Goal: Information Seeking & Learning: Learn about a topic

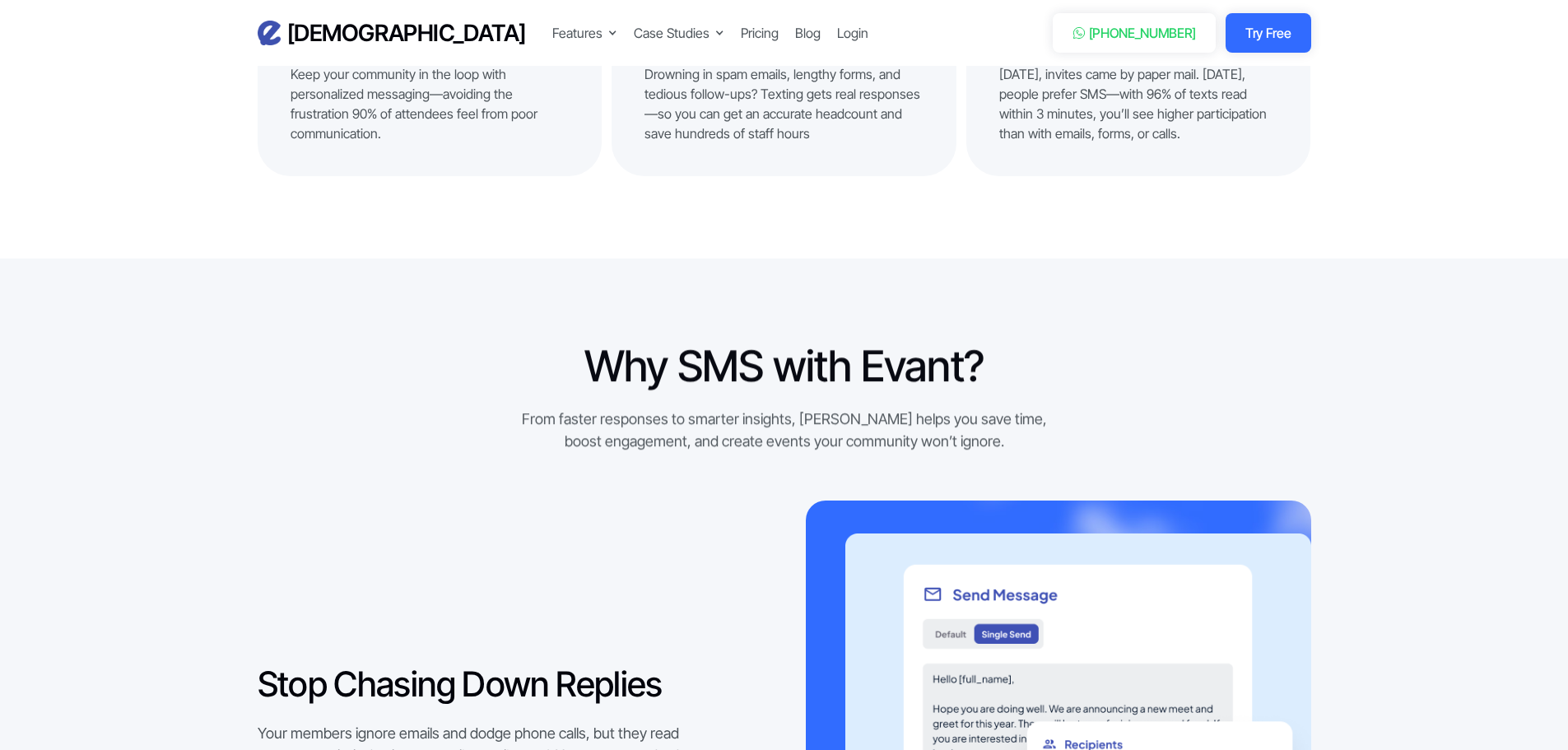
scroll to position [1318, 0]
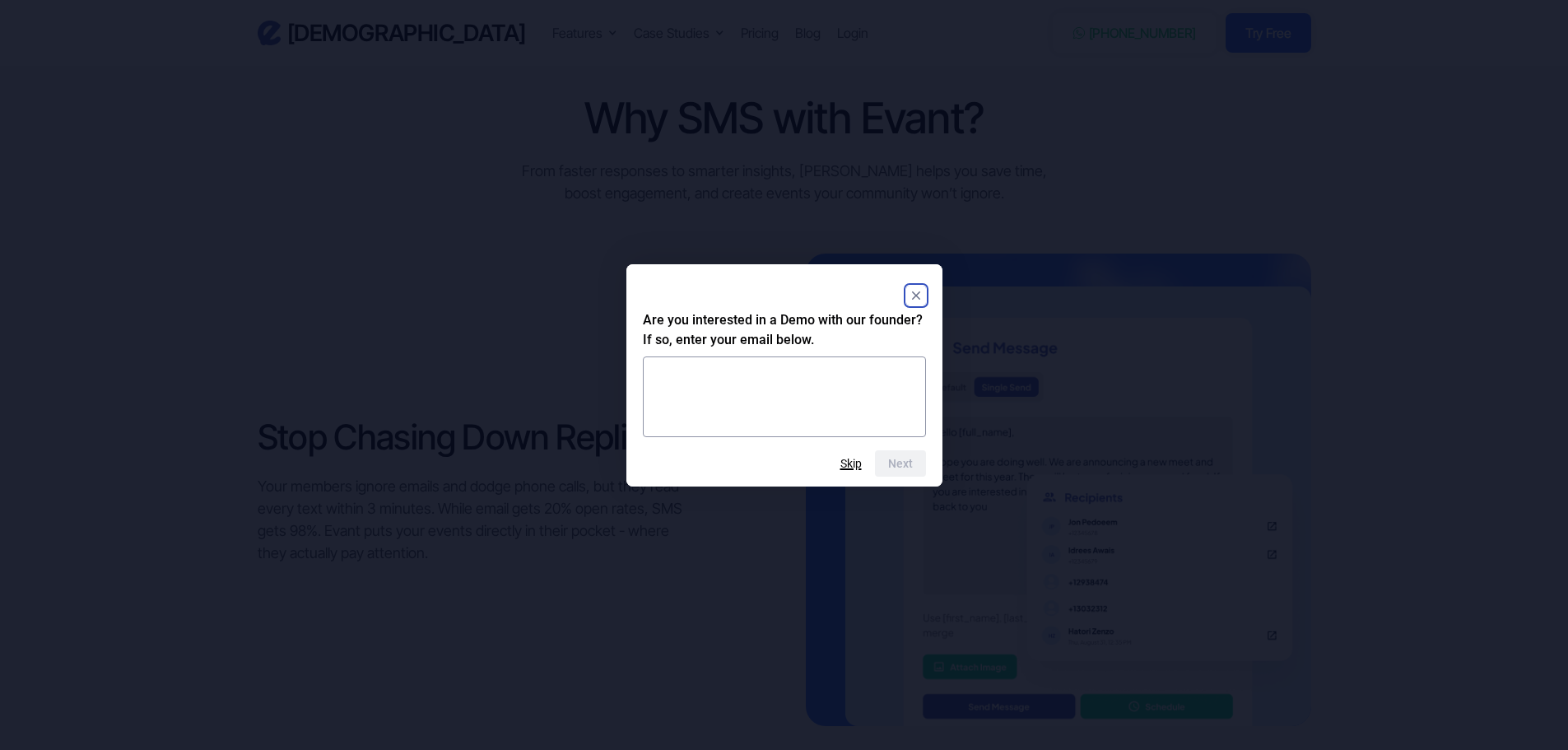
click at [849, 461] on button "Skip" at bounding box center [851, 463] width 22 height 13
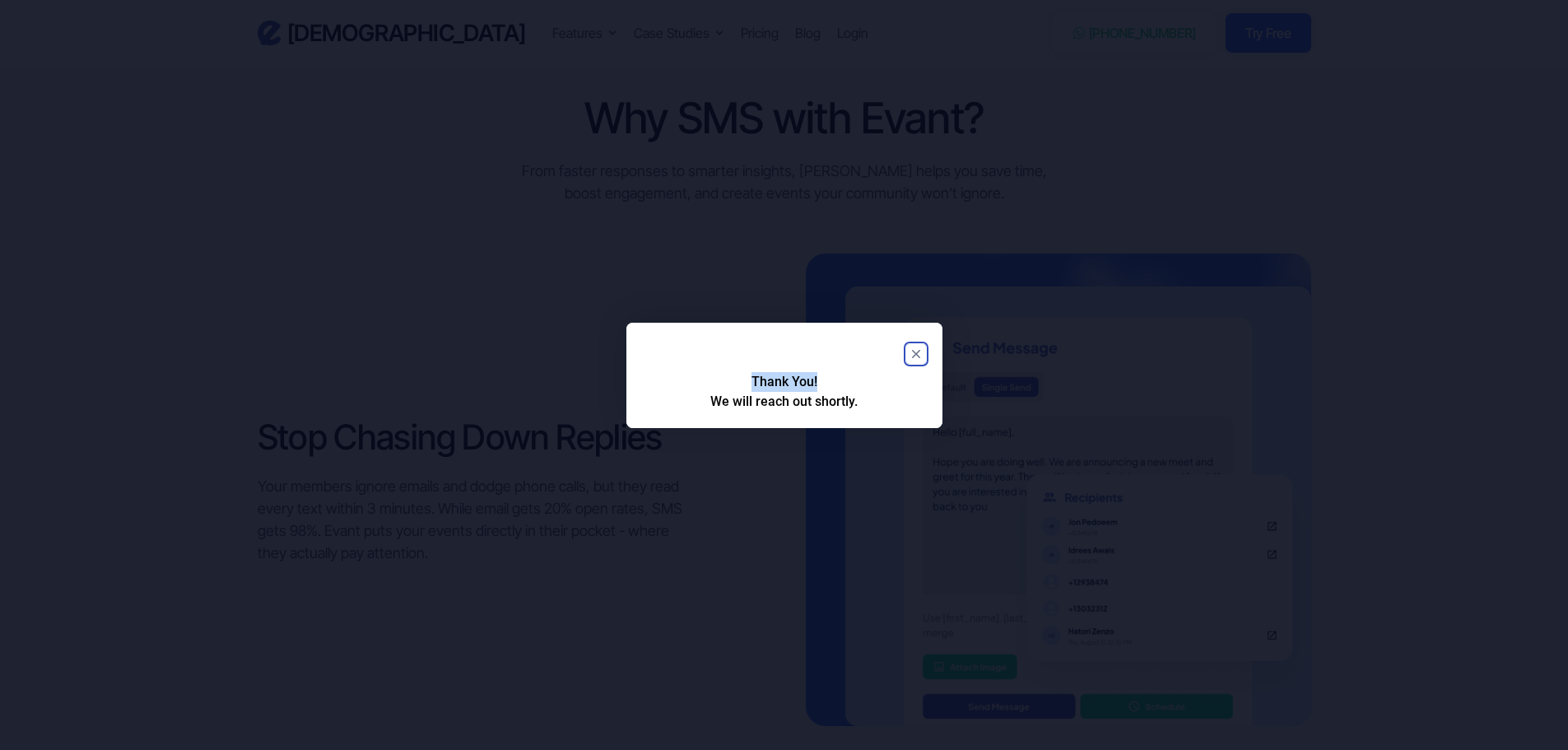
click at [916, 370] on div "Thank You! We will reach out shortly." at bounding box center [785, 375] width 316 height 105
click at [914, 354] on icon "Close" at bounding box center [915, 354] width 8 height 8
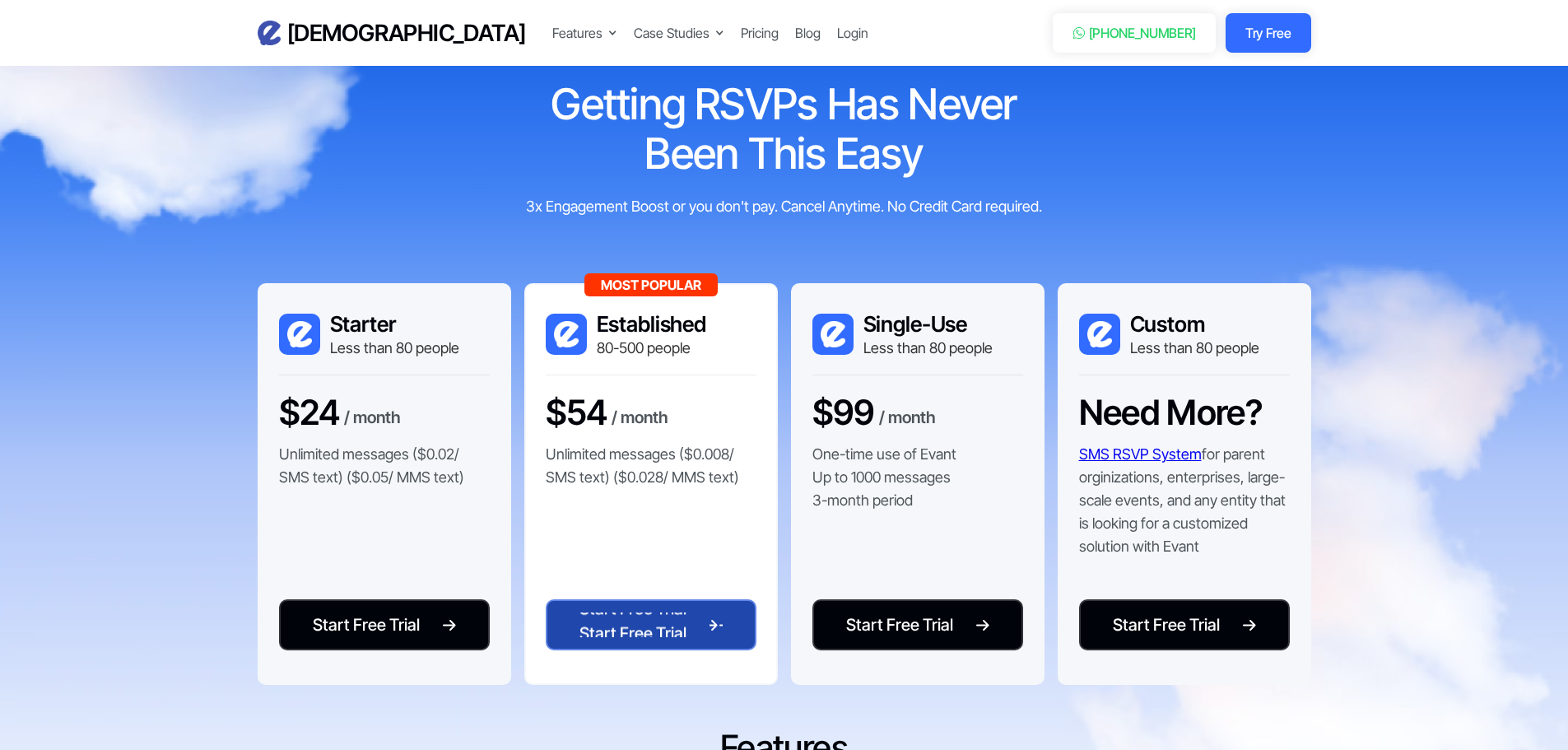
scroll to position [3211, 0]
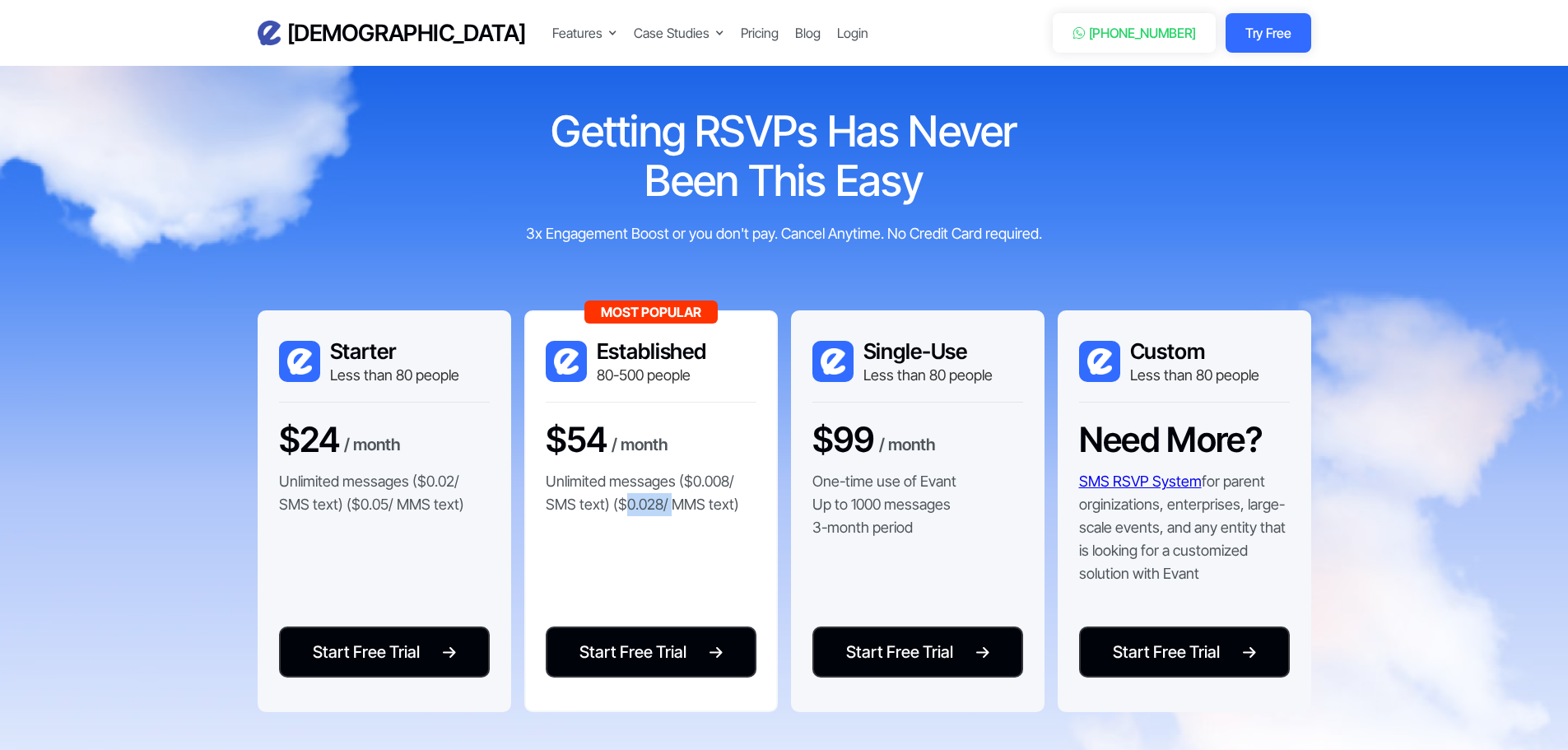
drag, startPoint x: 675, startPoint y: 534, endPoint x: 626, endPoint y: 510, distance: 54.6
click at [626, 510] on div "Most Popular Established 80-500 people $54 / month Unlimited messages ($0.008/ …" at bounding box center [651, 512] width 253 height 402
click at [626, 510] on p "Unlimited messages ($0.008/ SMS text) ($0.028/ MMS text)" at bounding box center [651, 492] width 211 height 46
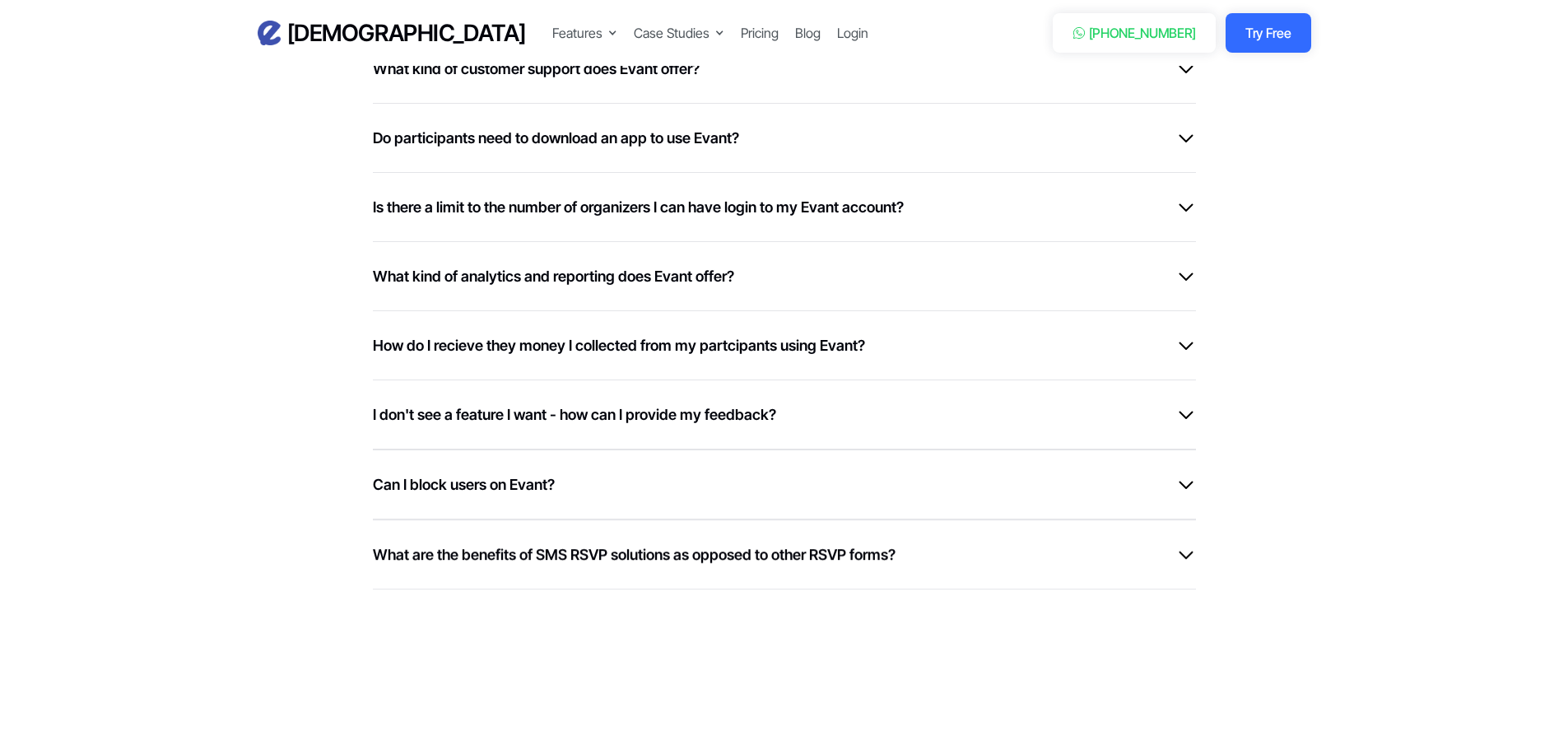
scroll to position [4528, 0]
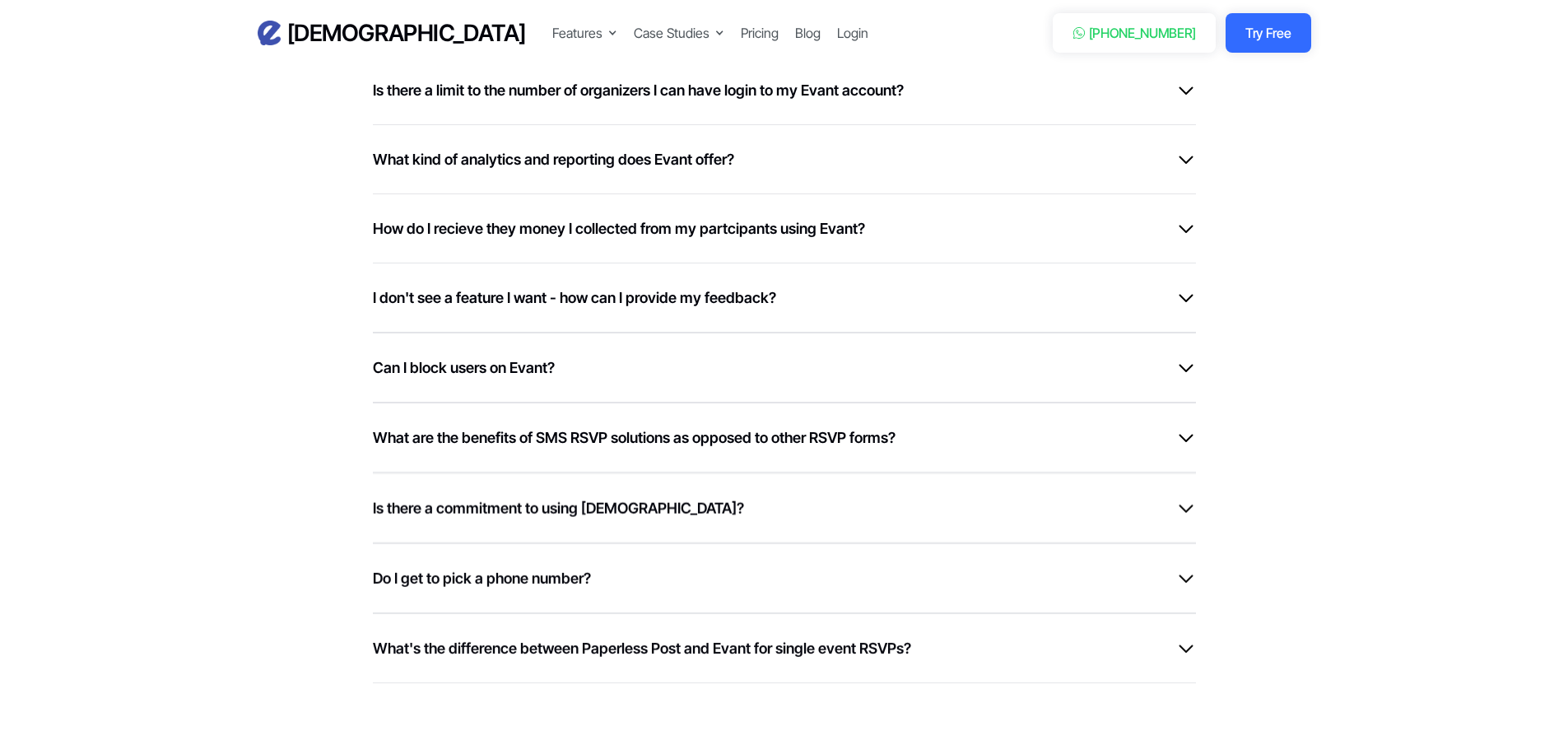
click at [1124, 434] on div "What are the benefits of SMS RSVP solutions as opposed to other RSVP forms?" at bounding box center [784, 437] width 824 height 22
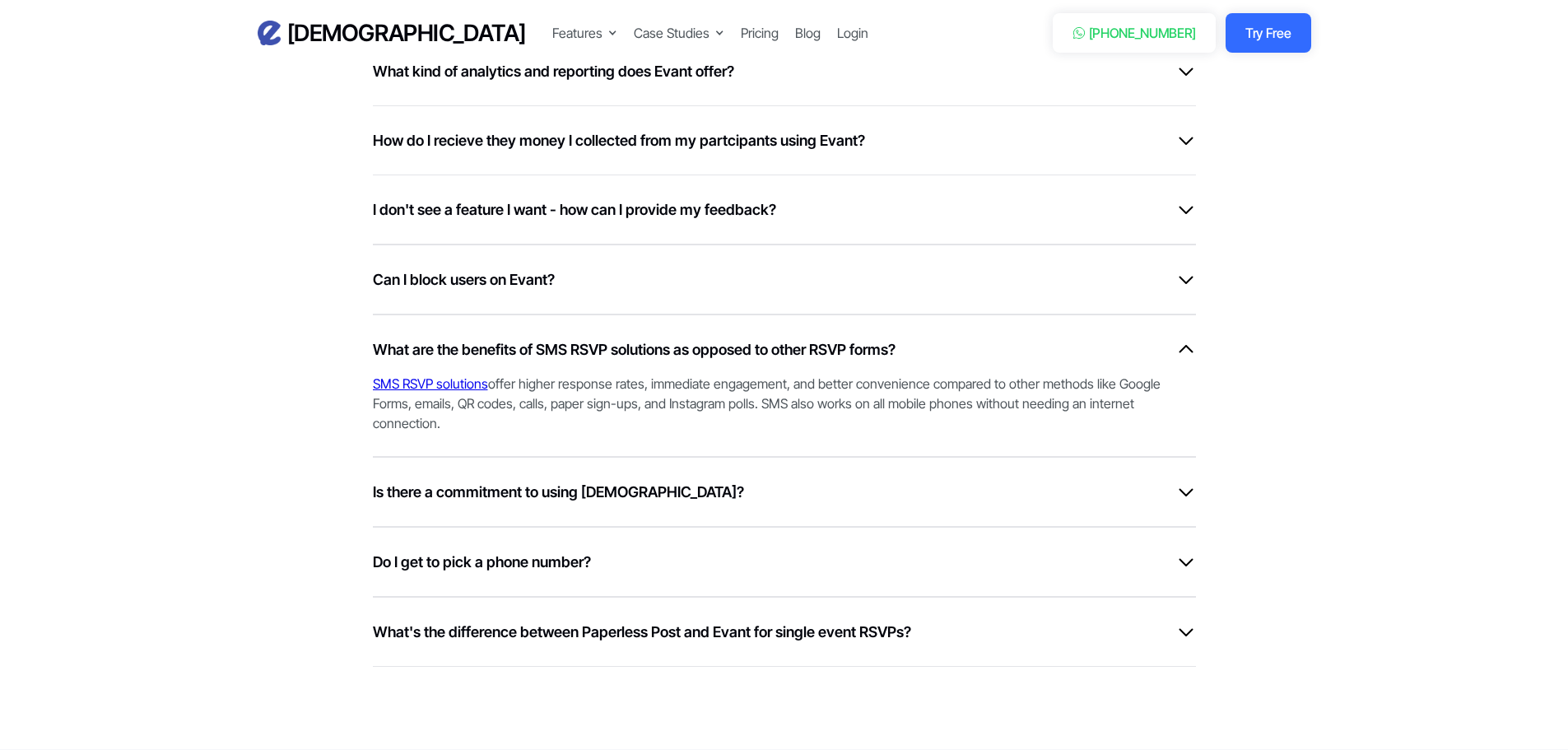
scroll to position [4939, 0]
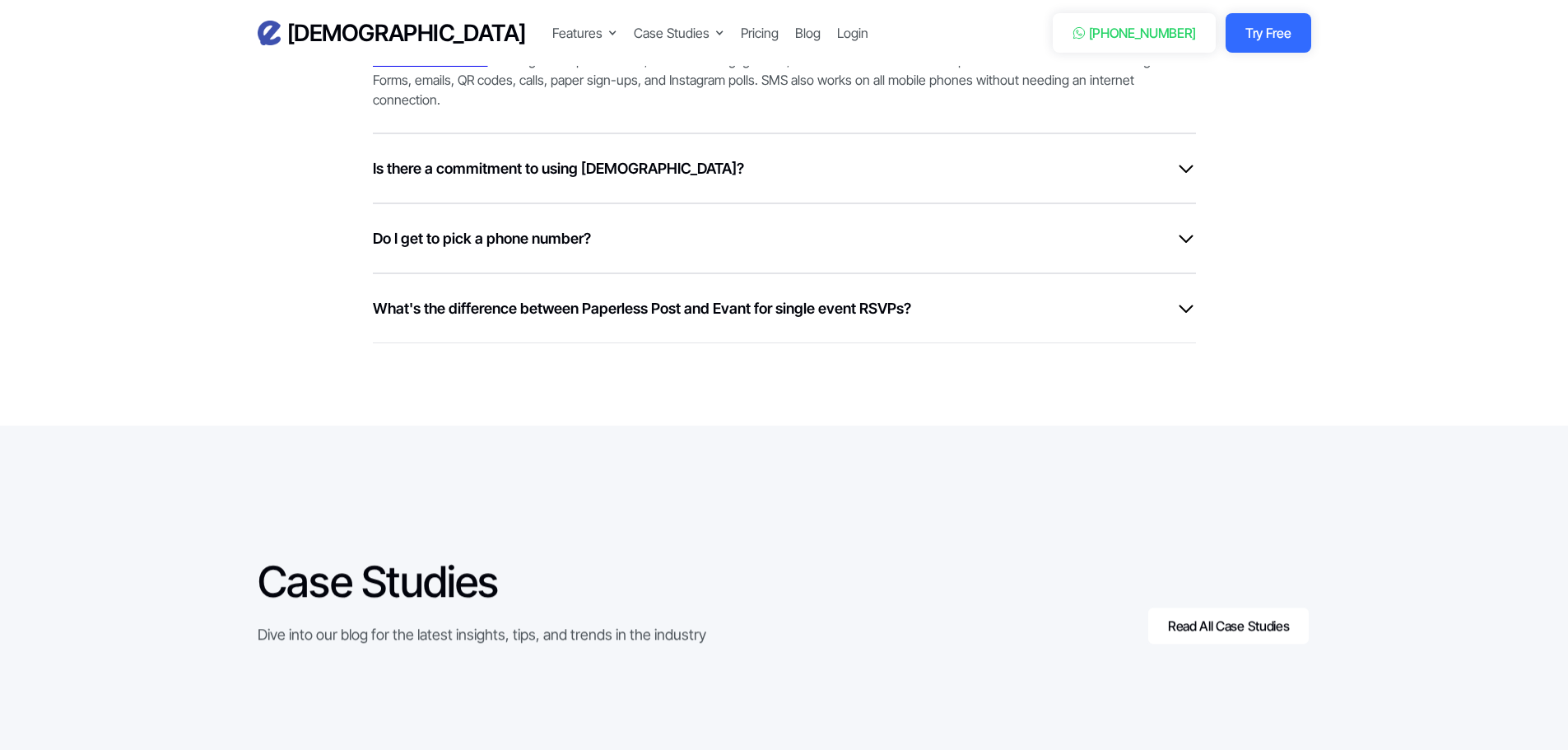
click at [1003, 319] on div "What's the difference between Paperless Post and Evant for single event RSVPs?" at bounding box center [784, 308] width 824 height 22
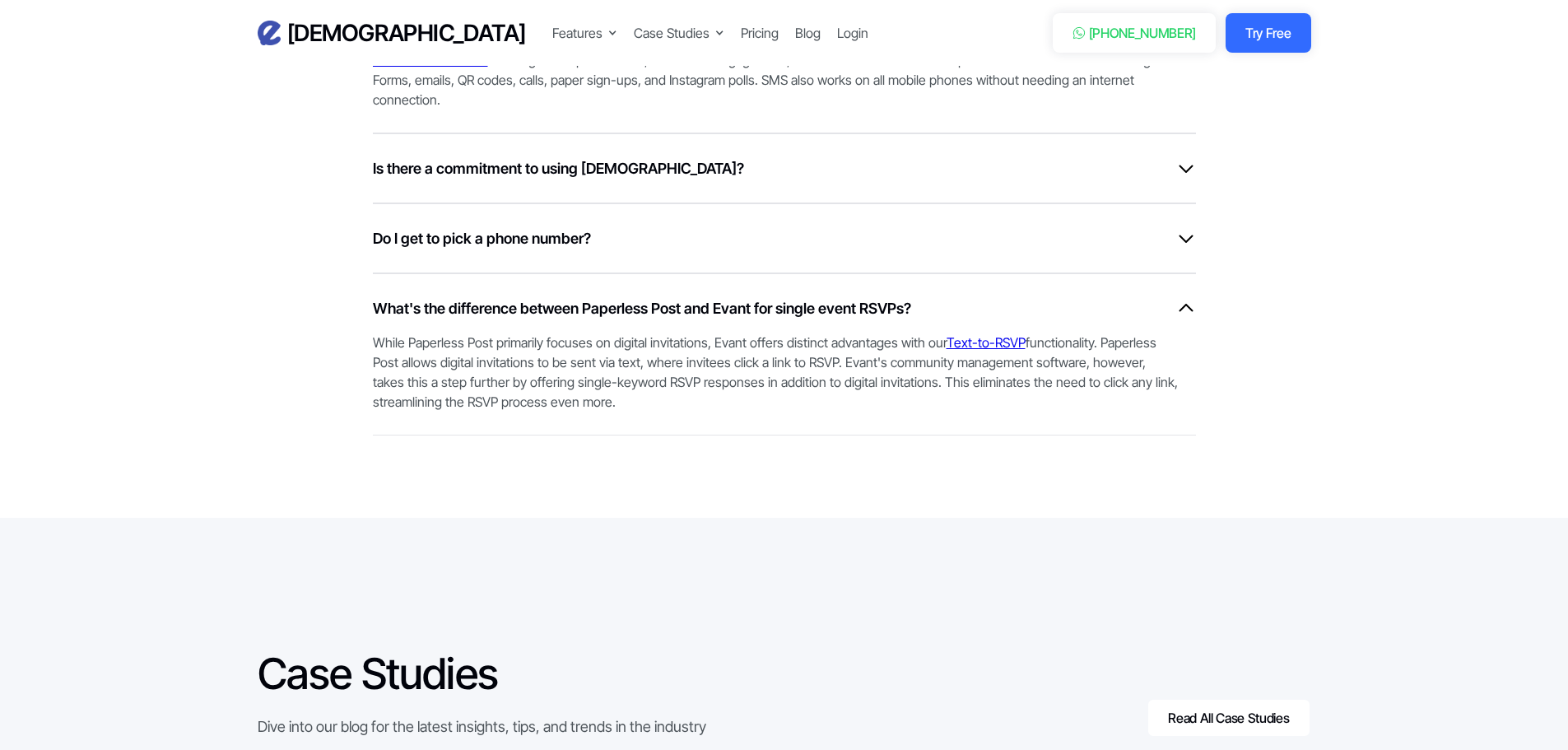
drag, startPoint x: 918, startPoint y: 410, endPoint x: 878, endPoint y: 364, distance: 61.0
click at [878, 364] on div "While Paperless Post primarily focuses on digital invitations, Evant offers dis…" at bounding box center [776, 366] width 806 height 93
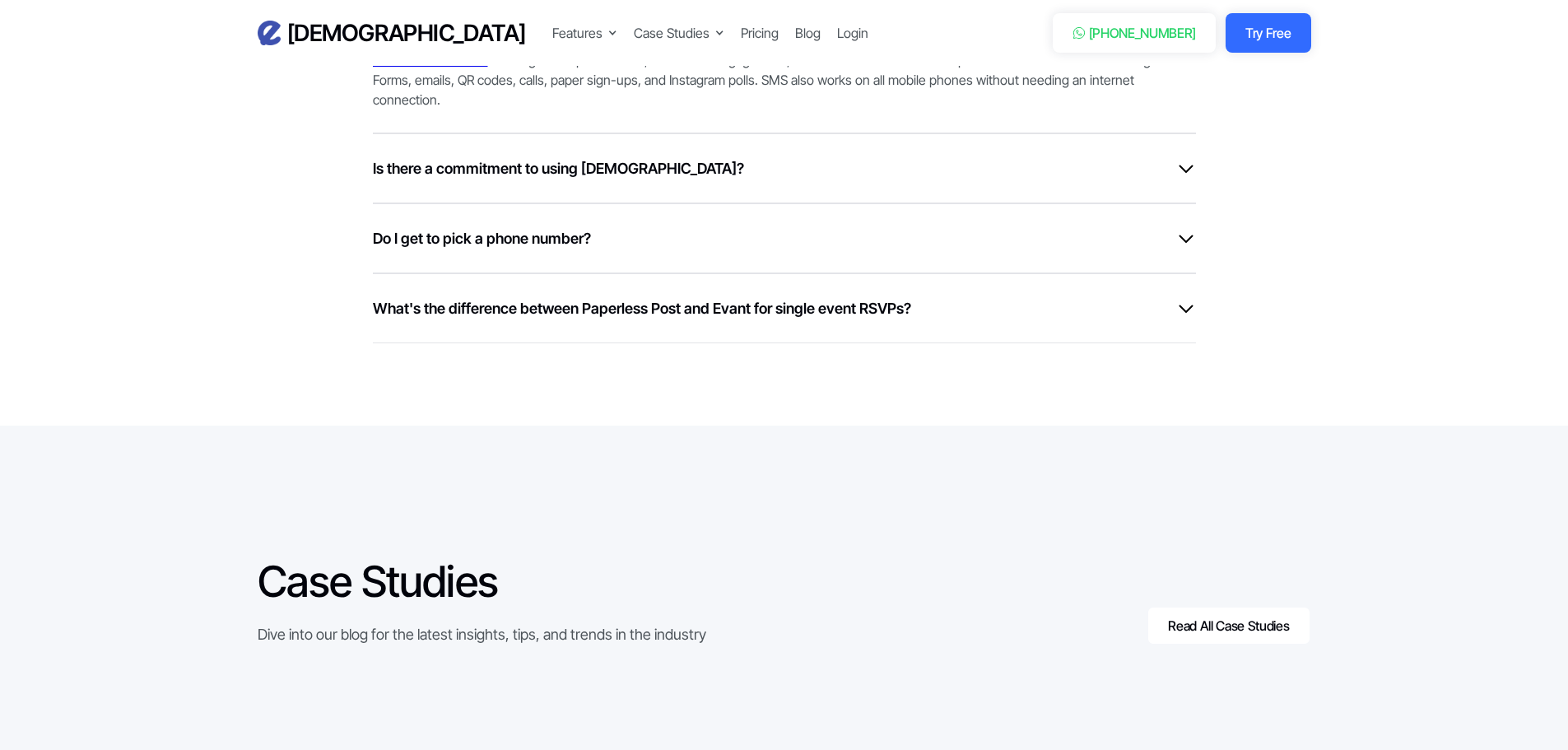
click at [852, 326] on div "What's the difference between Paperless Post and Evant for single event RSVPs? …" at bounding box center [784, 308] width 824 height 70
